Goal: Find specific page/section: Find specific page/section

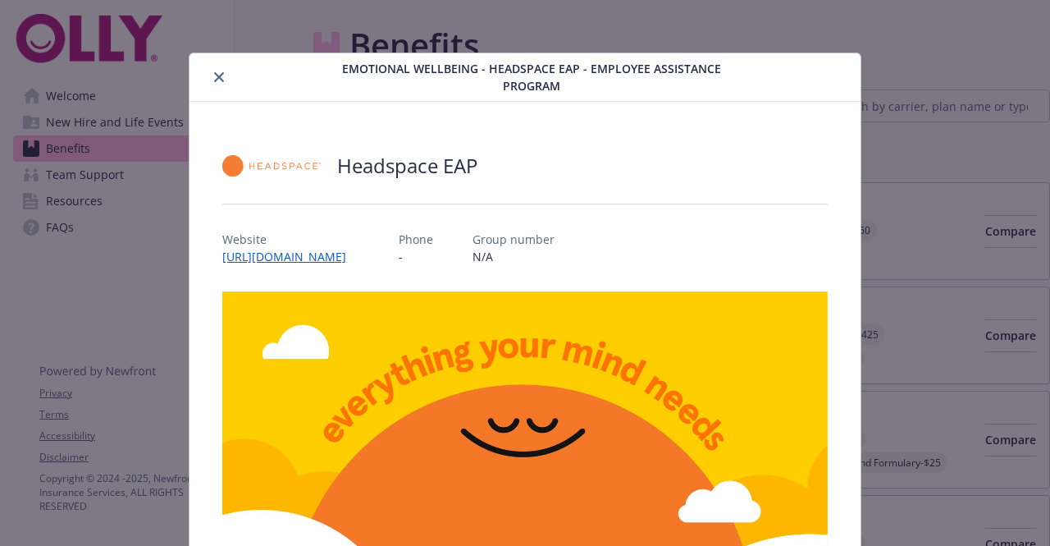
scroll to position [49, 0]
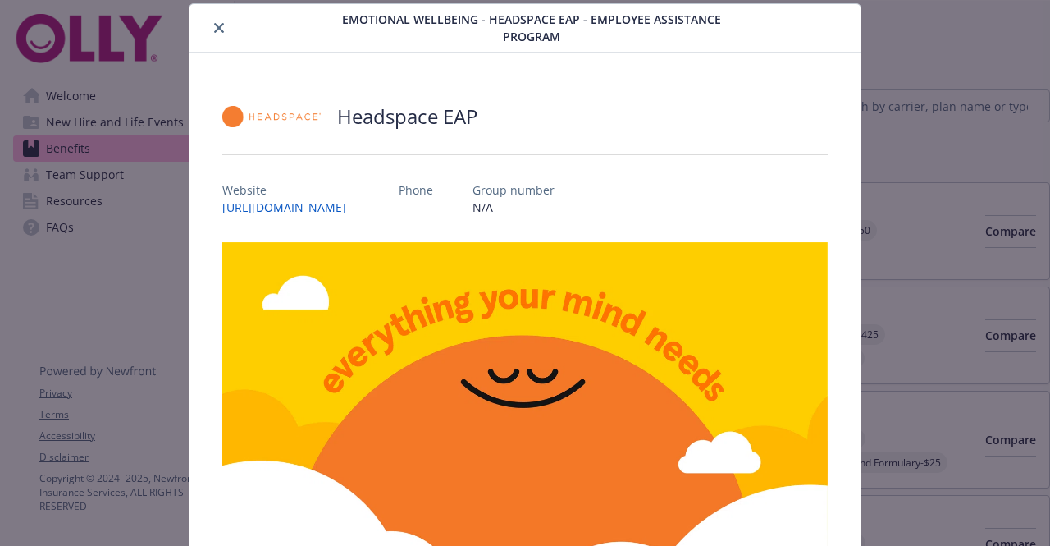
click at [215, 34] on button "close" at bounding box center [219, 28] width 20 height 20
